Goal: Find specific page/section: Find specific page/section

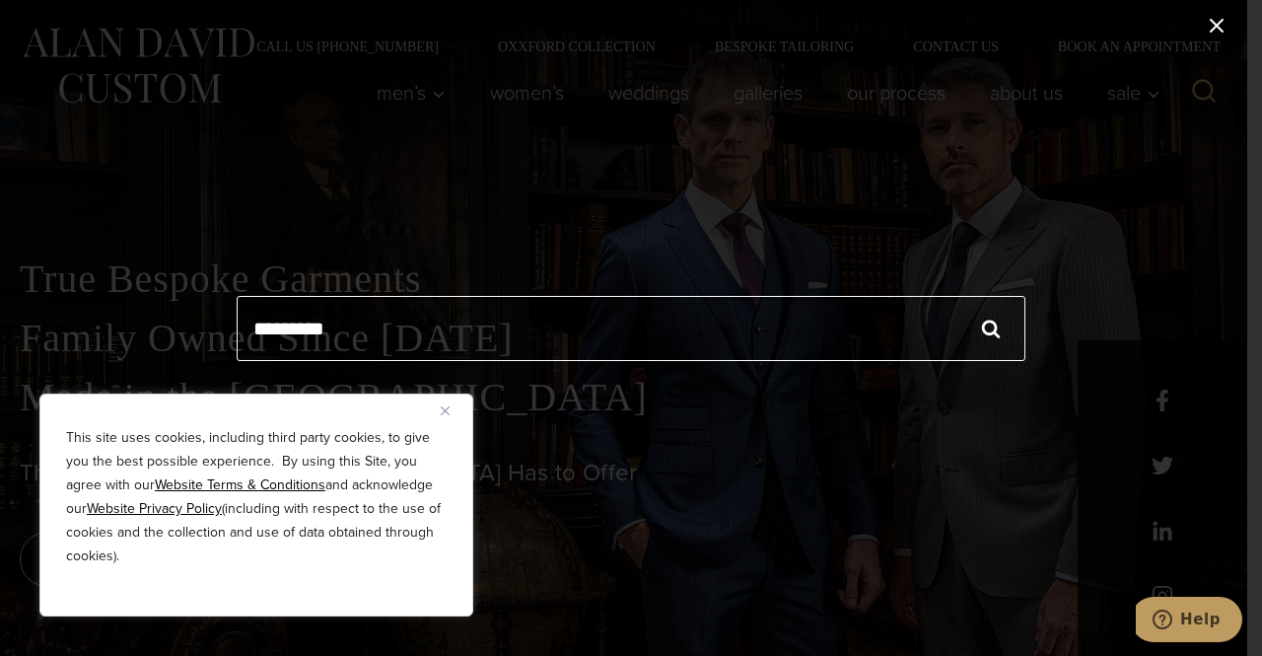
type input "*********"
click at [957, 296] on input "******" at bounding box center [991, 328] width 69 height 65
